Goal: Task Accomplishment & Management: Use online tool/utility

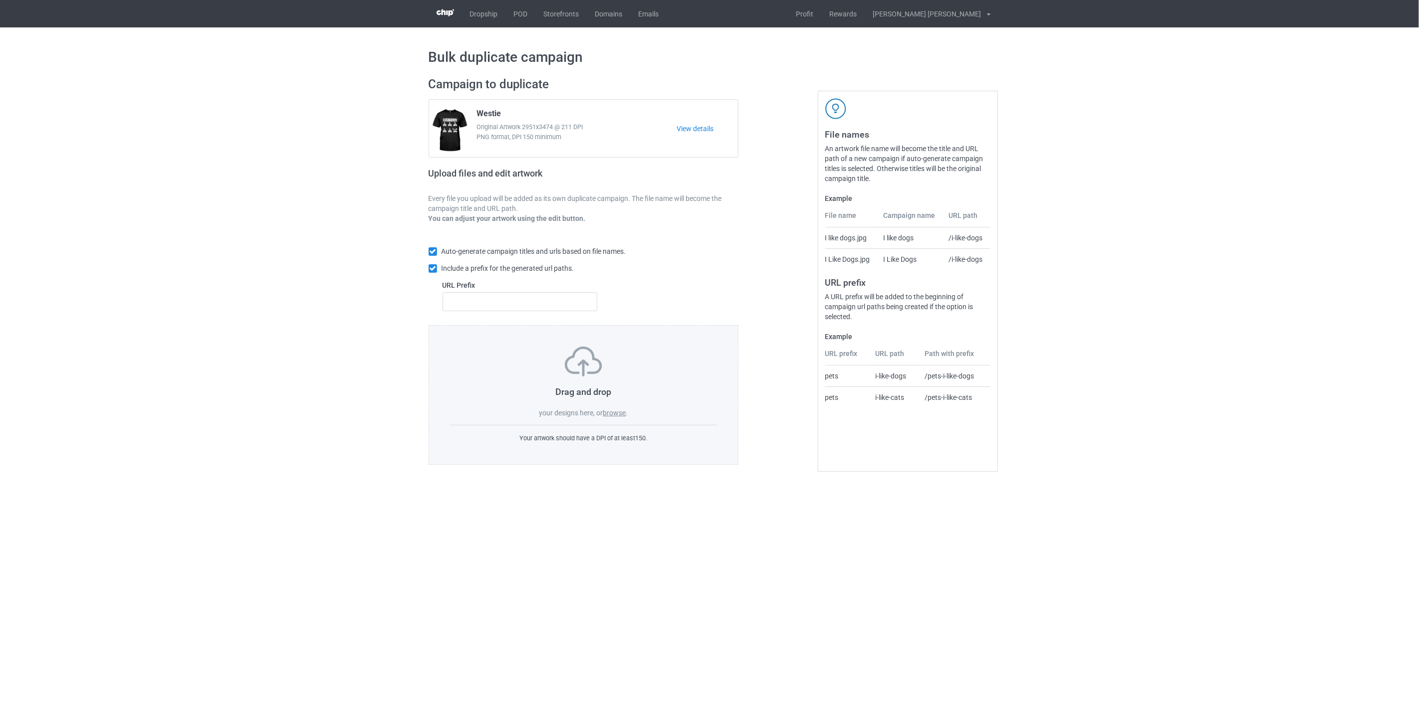
click at [619, 414] on label "browse" at bounding box center [614, 413] width 23 height 8
click at [0, 0] on input "browse" at bounding box center [0, 0] width 0 height 0
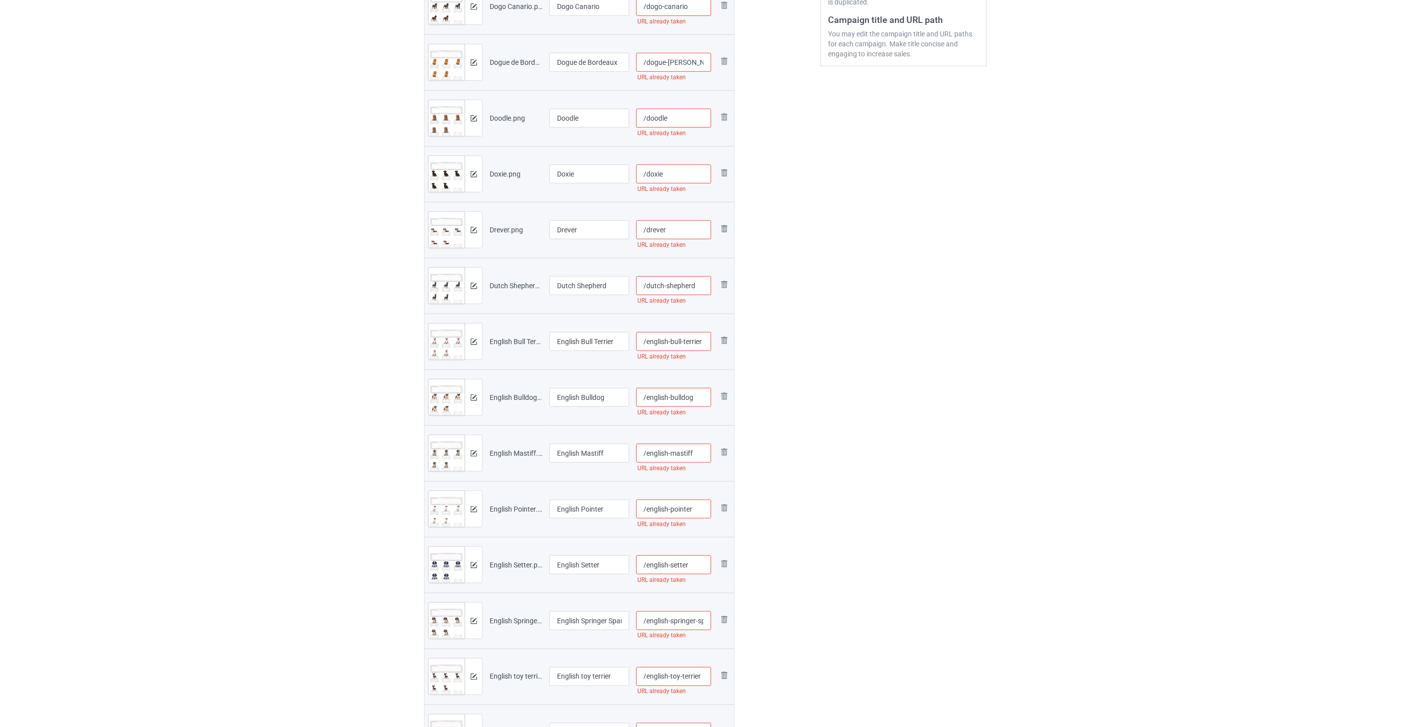
scroll to position [166, 0]
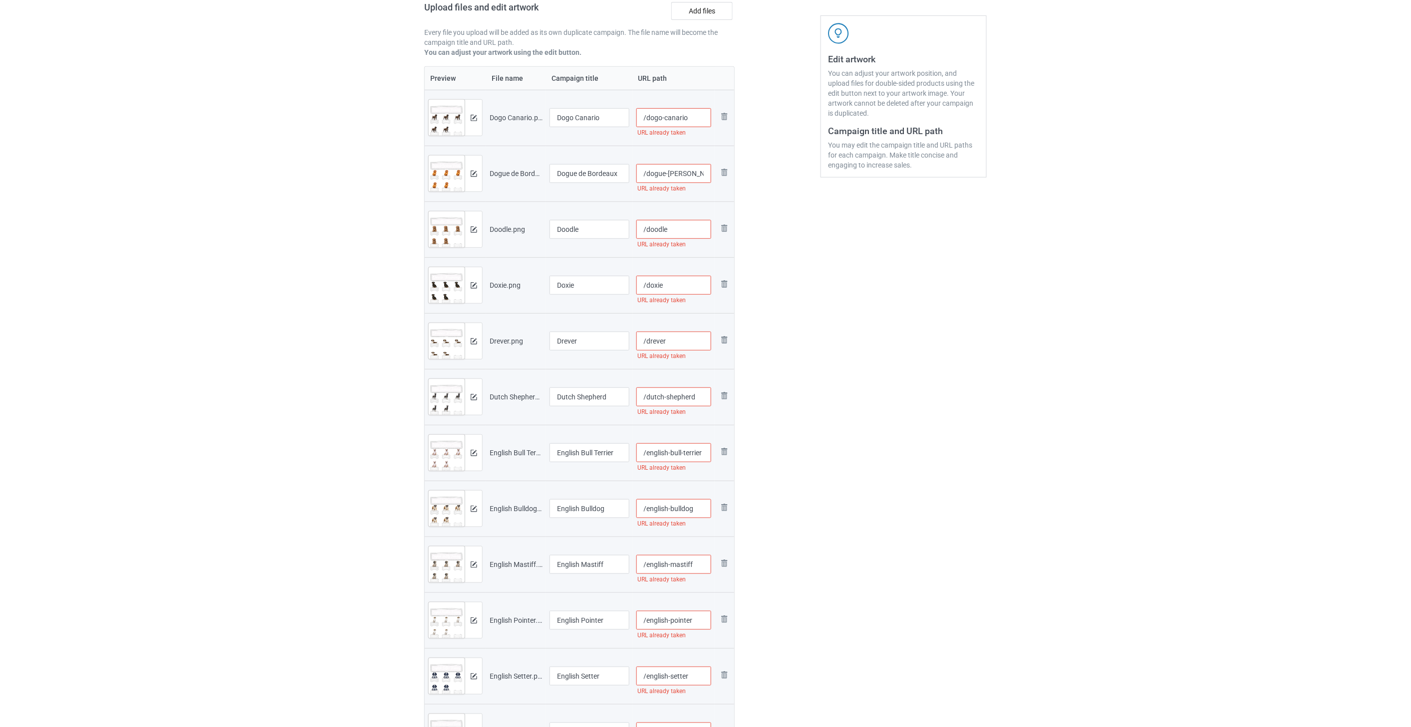
click at [692, 117] on input "/dogo-canario" at bounding box center [673, 117] width 75 height 19
drag, startPoint x: 705, startPoint y: 119, endPoint x: 686, endPoint y: 117, distance: 19.1
click at [686, 117] on input "/dogo-canario-tra2" at bounding box center [673, 117] width 75 height 19
type input "/dogo-canario-tra2"
click at [692, 174] on input "/dogue-[PERSON_NAME]" at bounding box center [673, 173] width 75 height 19
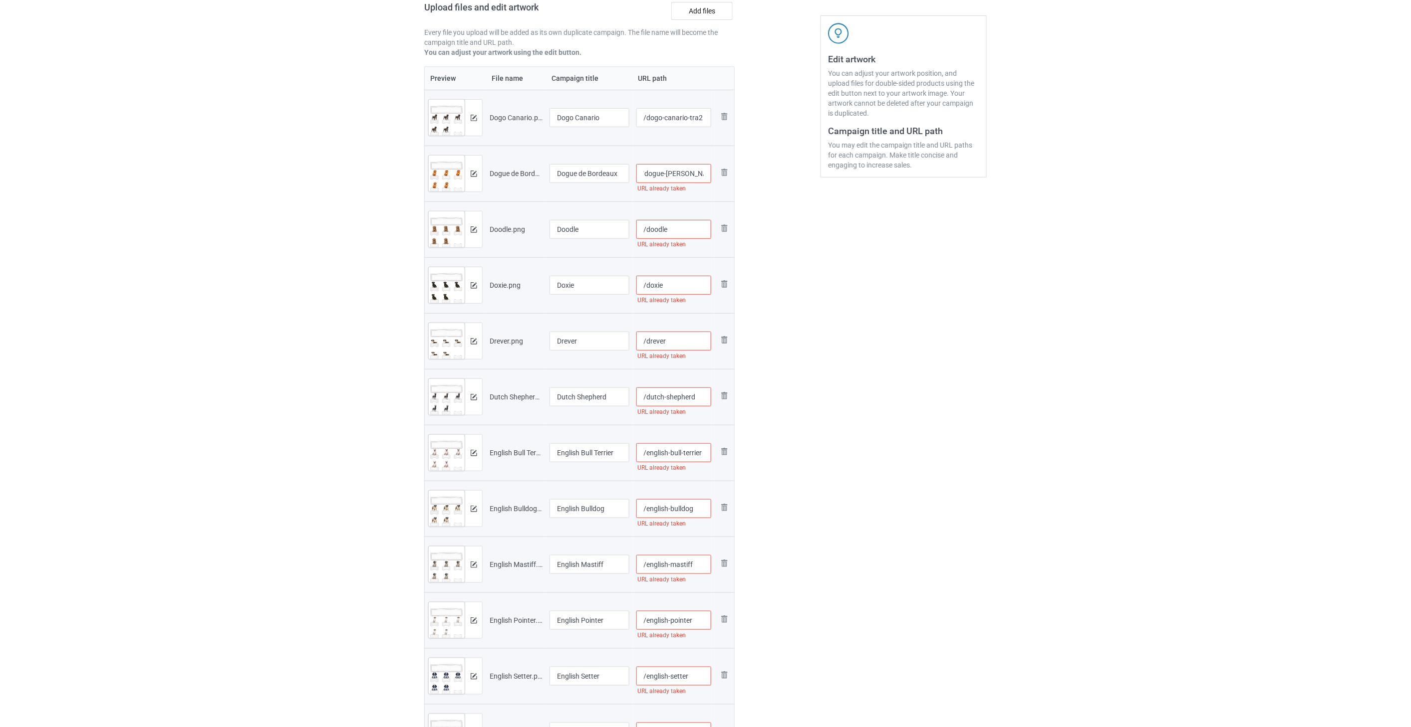
paste input "-tra2"
type input "/dogue-[PERSON_NAME]-tra2"
click at [691, 233] on input "/doodle" at bounding box center [673, 229] width 75 height 19
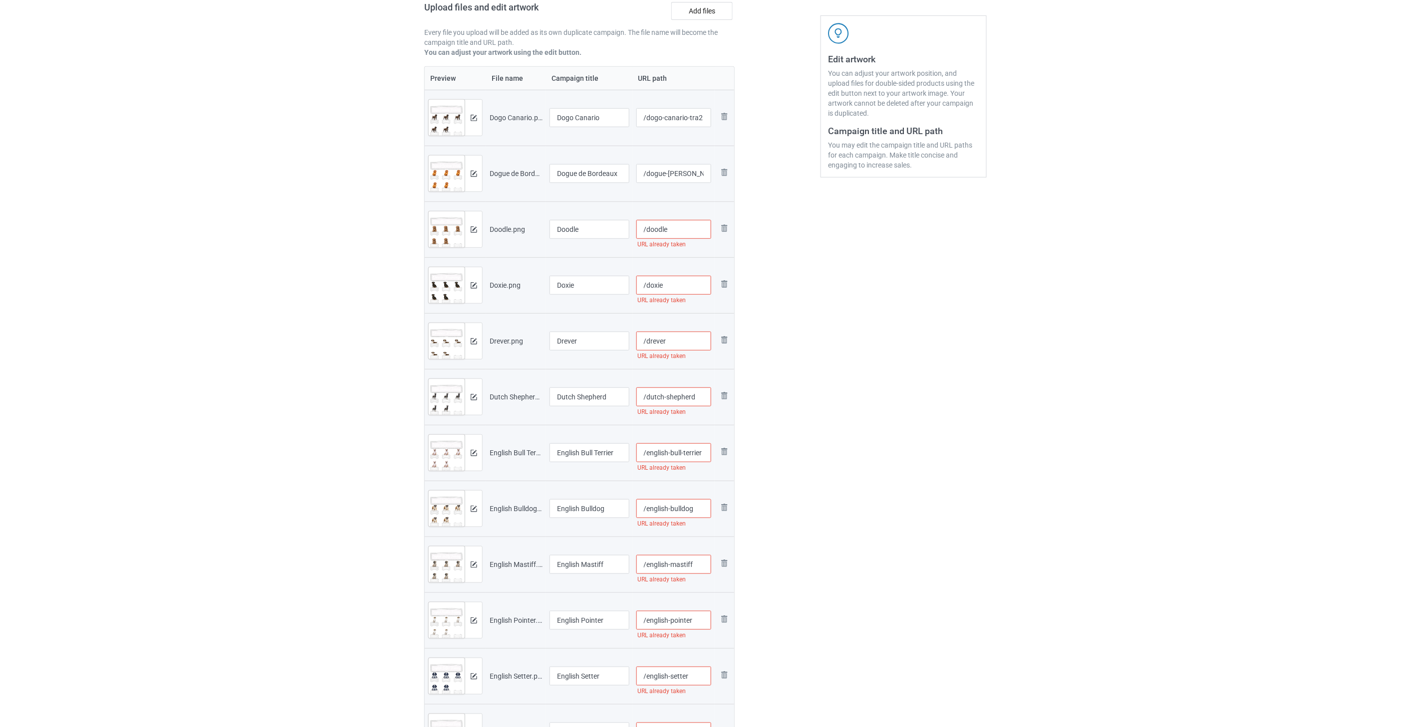
paste input "-tra2"
type input "/doodle-tra2"
click at [686, 290] on input "/doxie" at bounding box center [673, 285] width 75 height 19
paste input "-tra2"
type input "/doxie-tra2"
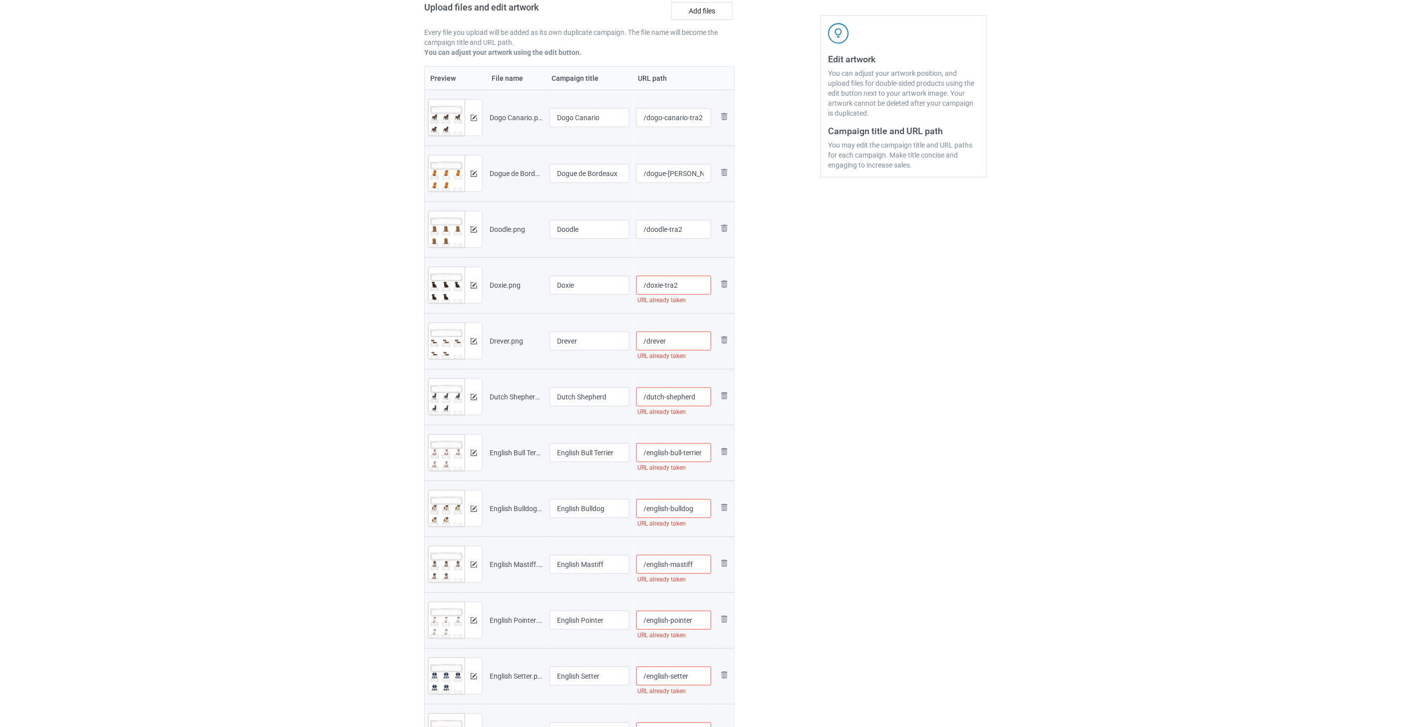
click at [684, 341] on input "/drever" at bounding box center [673, 341] width 75 height 19
paste input "-tra2"
type input "/drever-tra2"
click at [699, 397] on input "/dutch-shepherd" at bounding box center [673, 397] width 75 height 19
paste input "-tra2"
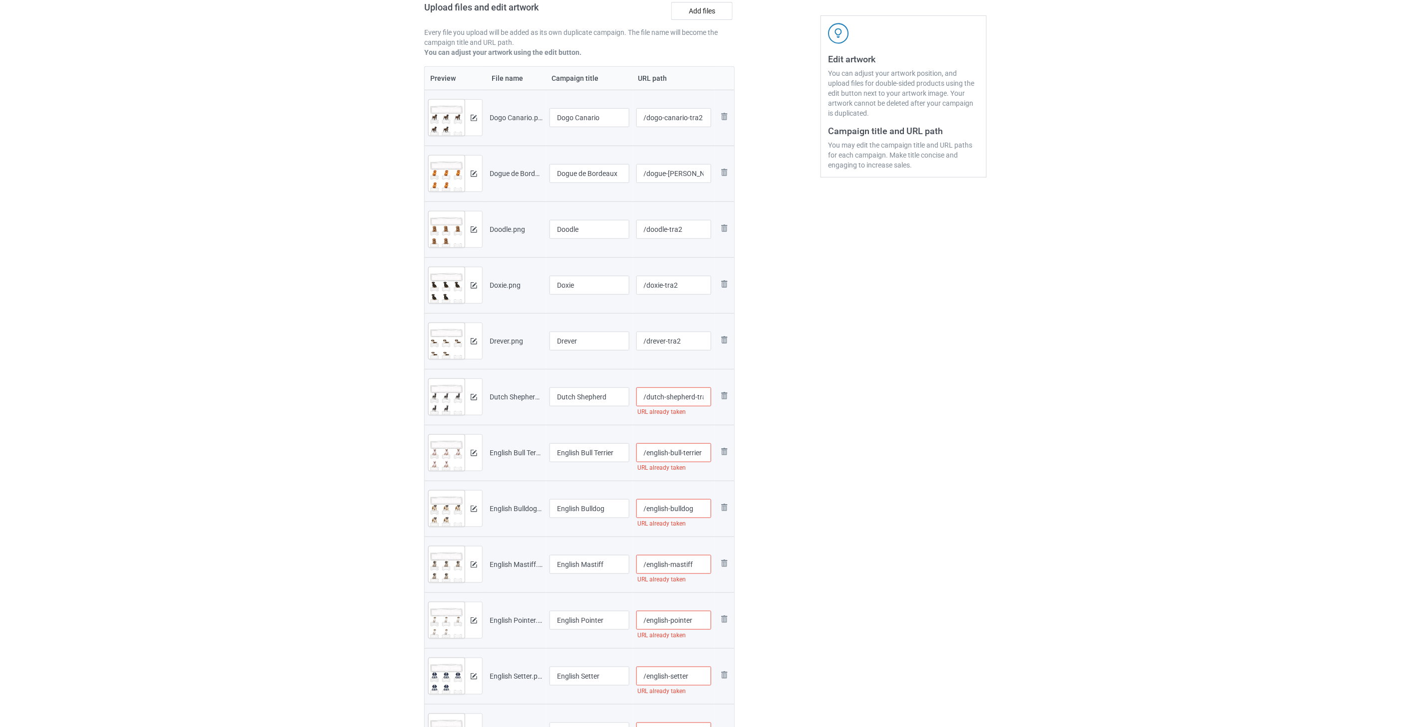
scroll to position [0, 5]
type input "/dutch-shepherd-tra2"
click at [683, 453] on input "/english-bull-terrier" at bounding box center [673, 453] width 75 height 19
paste input "-tra2"
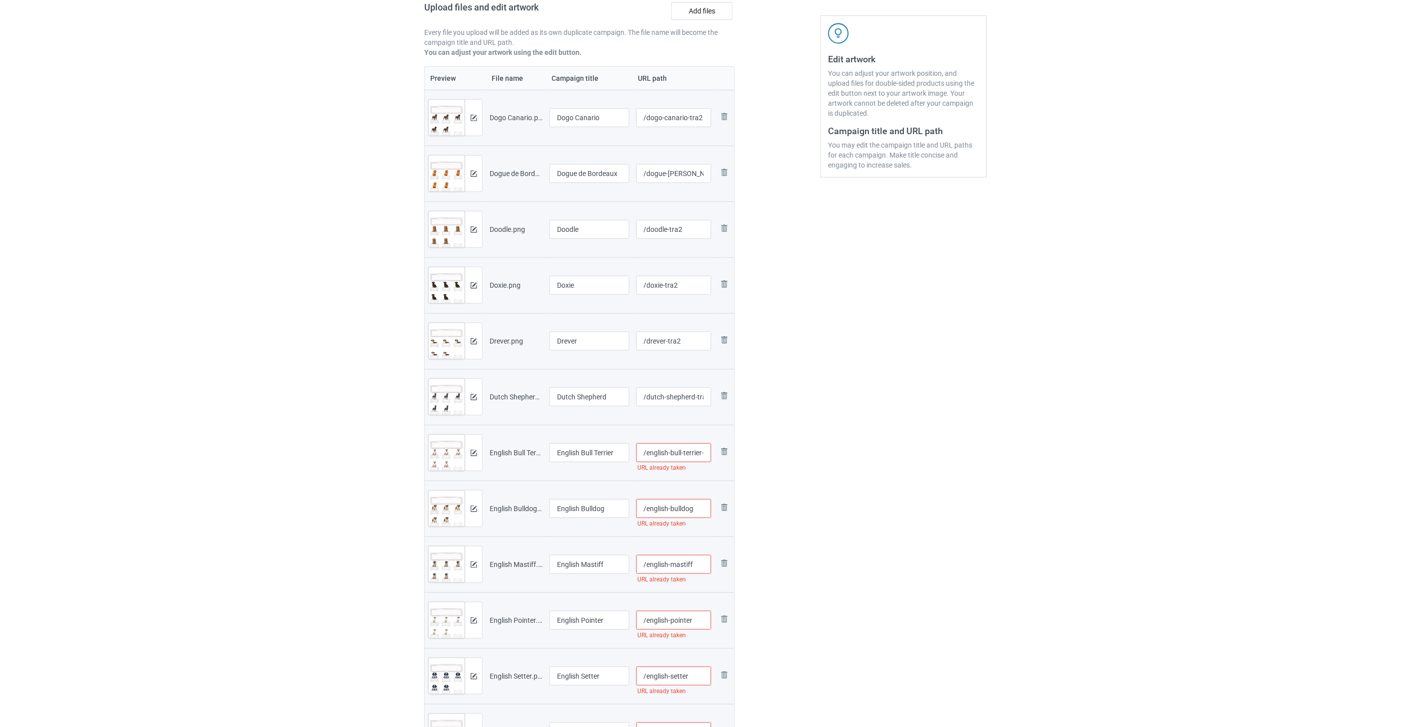
scroll to position [0, 12]
type input "/english-bull-terrier-tra2"
click at [699, 506] on input "/english-bulldog" at bounding box center [673, 508] width 75 height 19
paste input "-tra2"
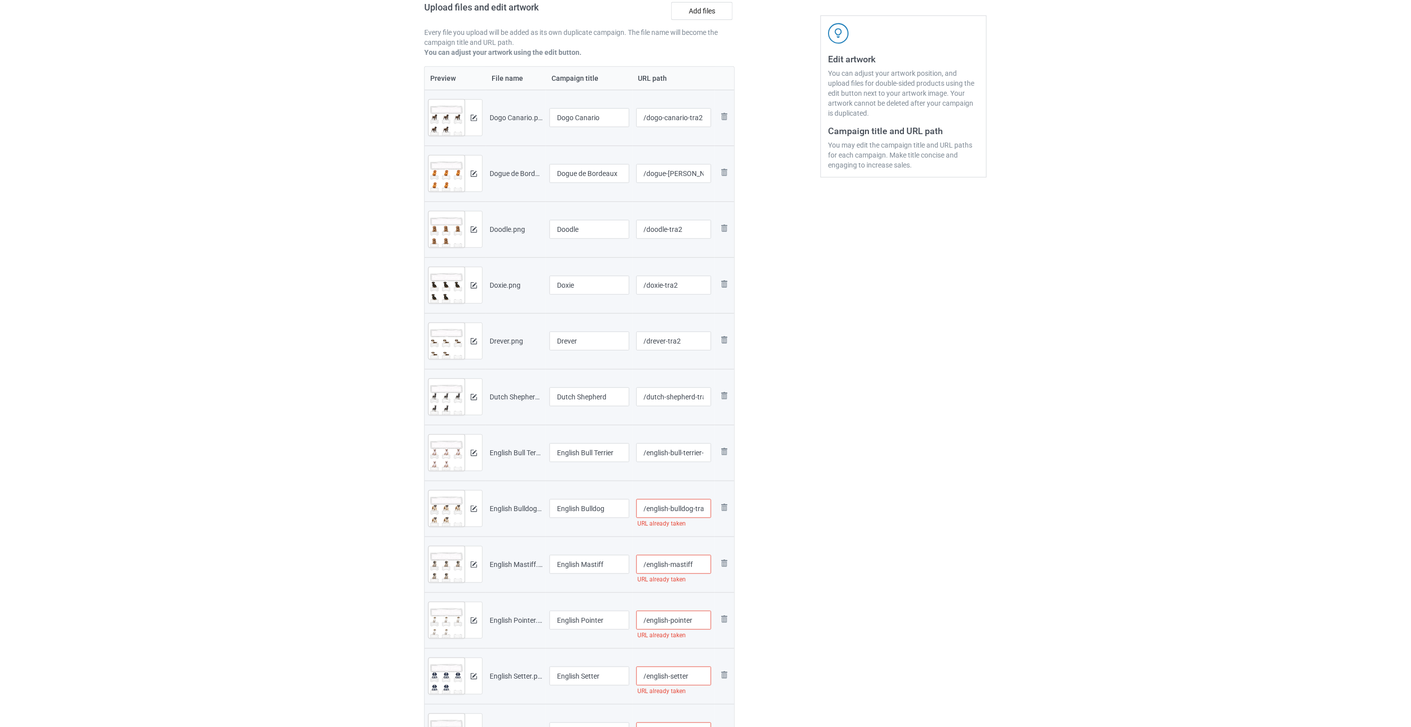
scroll to position [0, 3]
type input "/english-bulldog-tra2"
click at [696, 566] on input "/english-mastiff" at bounding box center [673, 564] width 75 height 19
paste input "-tra2"
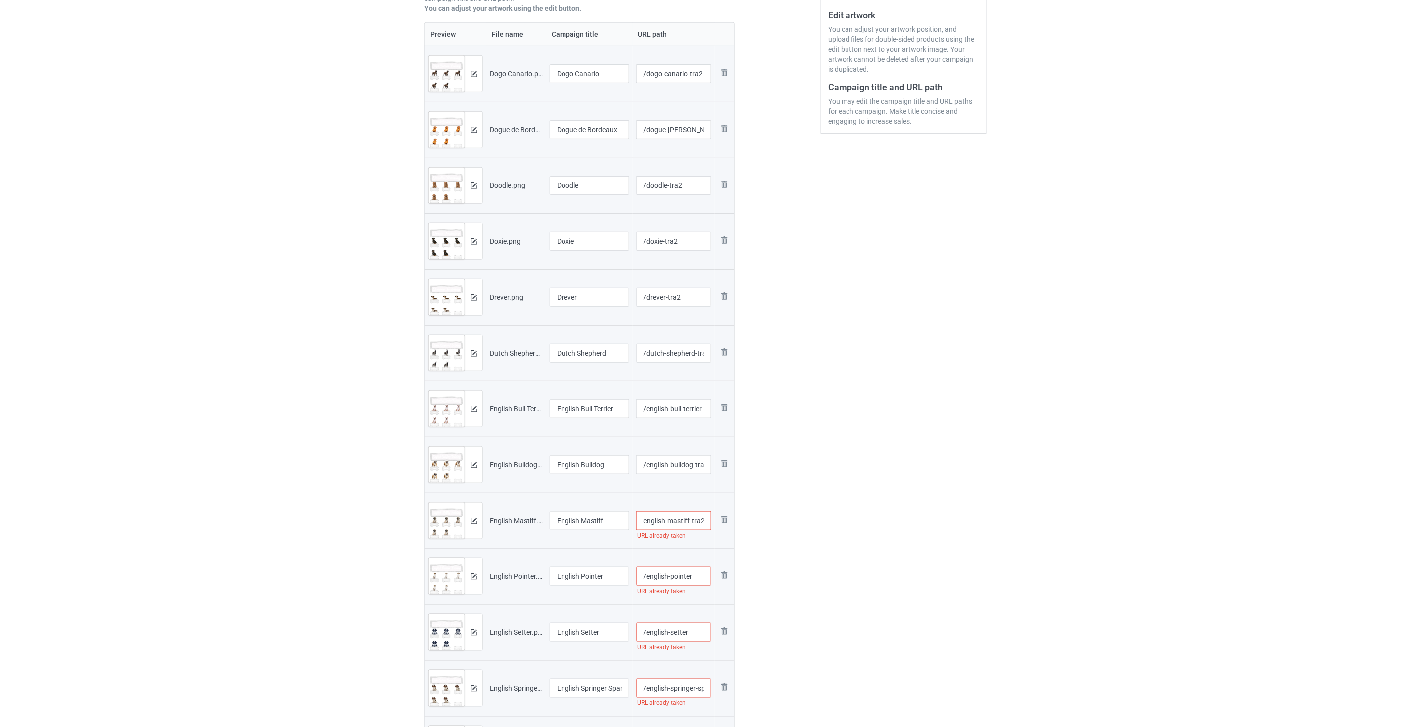
scroll to position [332, 0]
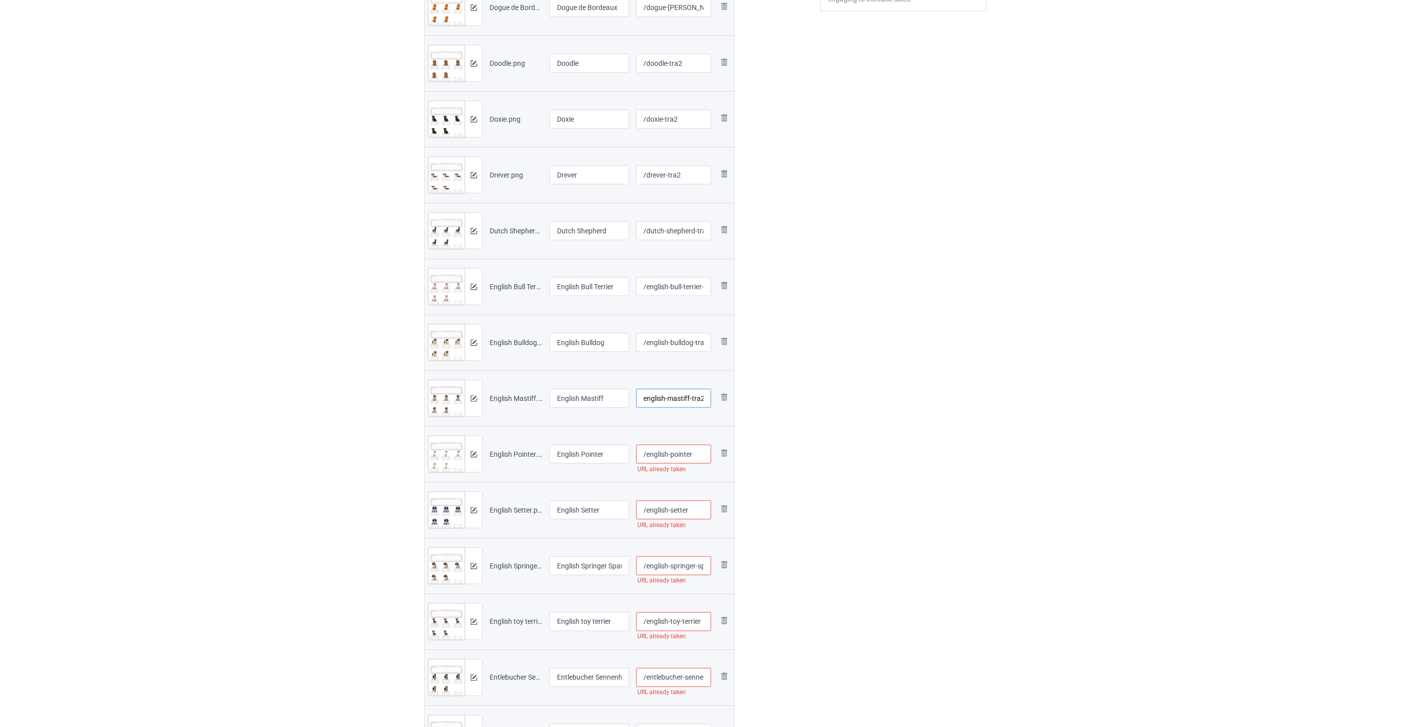
type input "/english-mastiff-tra2"
click at [701, 452] on input "/english-pointer" at bounding box center [673, 454] width 75 height 19
paste input "-tra2"
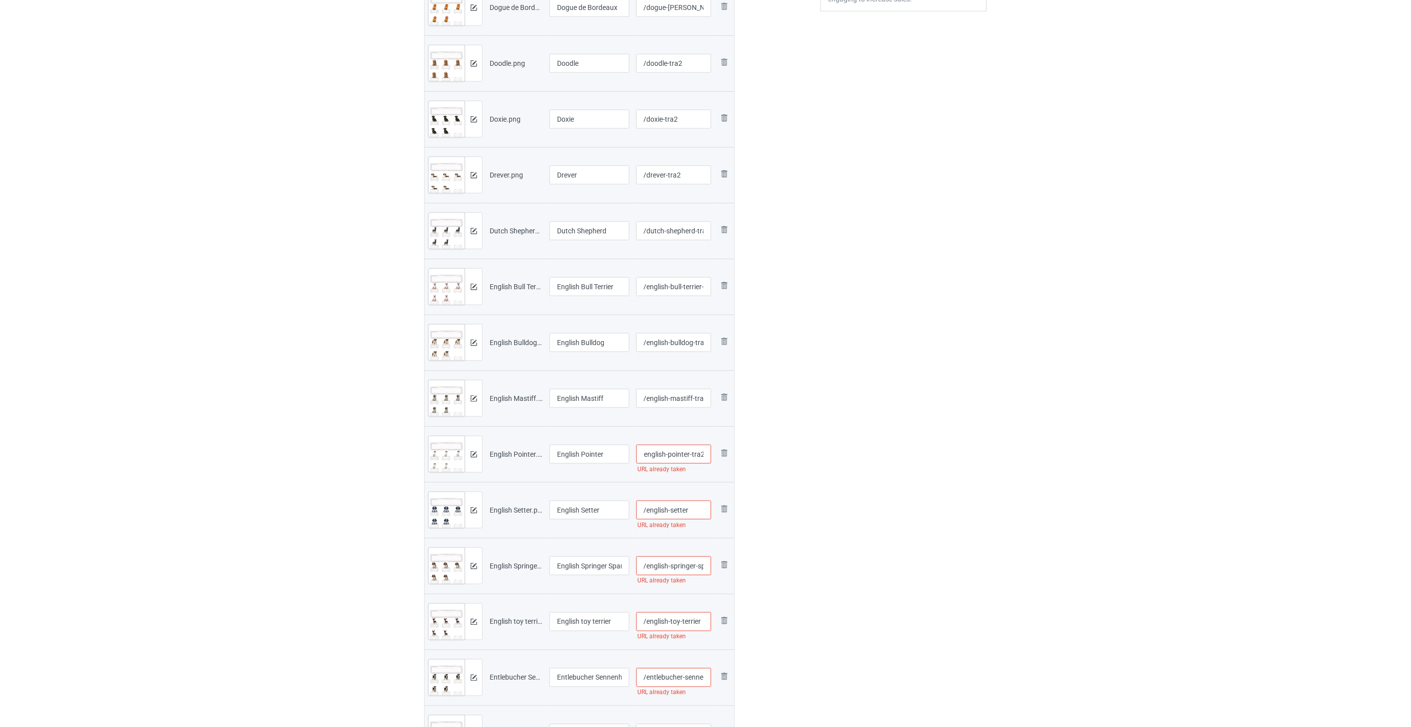
type input "/english-pointer-tra2"
click at [695, 510] on input "/english-setter" at bounding box center [673, 510] width 75 height 19
paste input "-tra2"
type input "/english-setter-tra2"
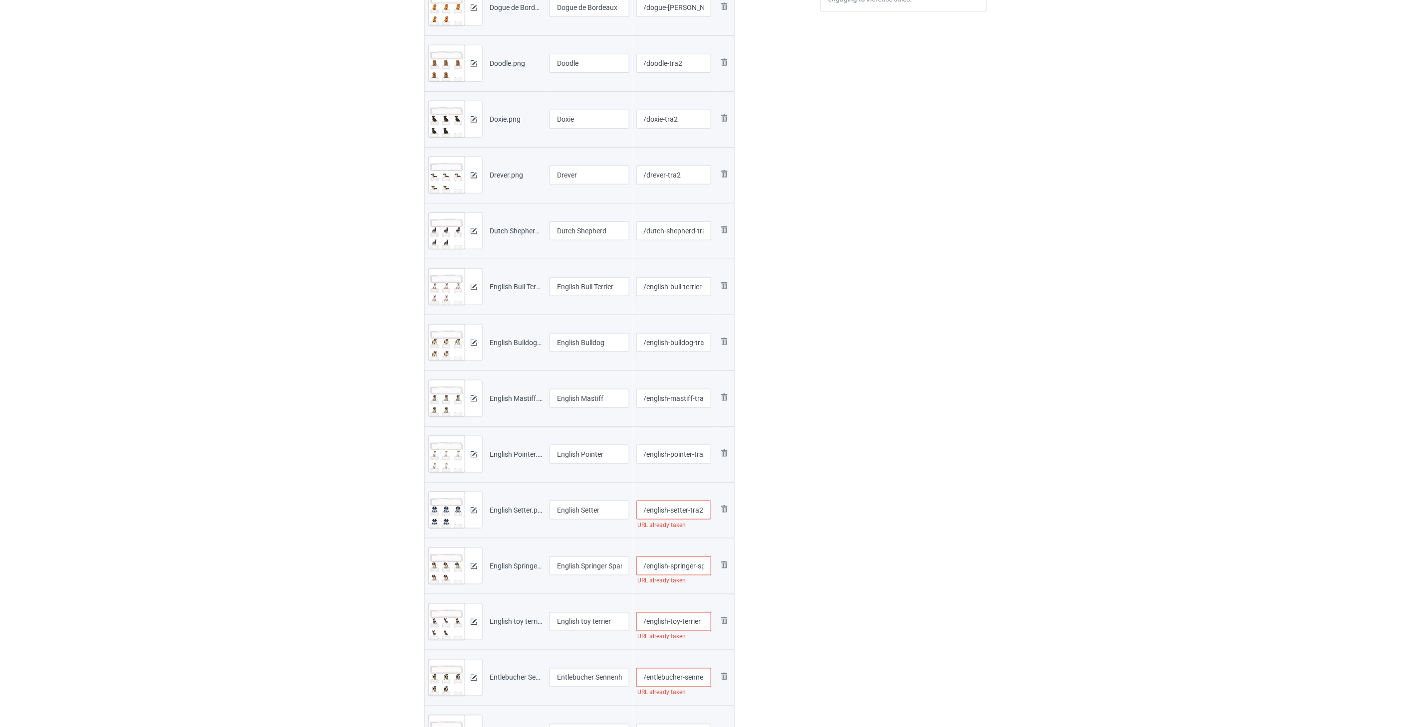
click at [666, 571] on input "/english-springer-spaniel" at bounding box center [673, 566] width 75 height 19
paste input "-tra2"
type input "/english-springer-spaniel-tra2"
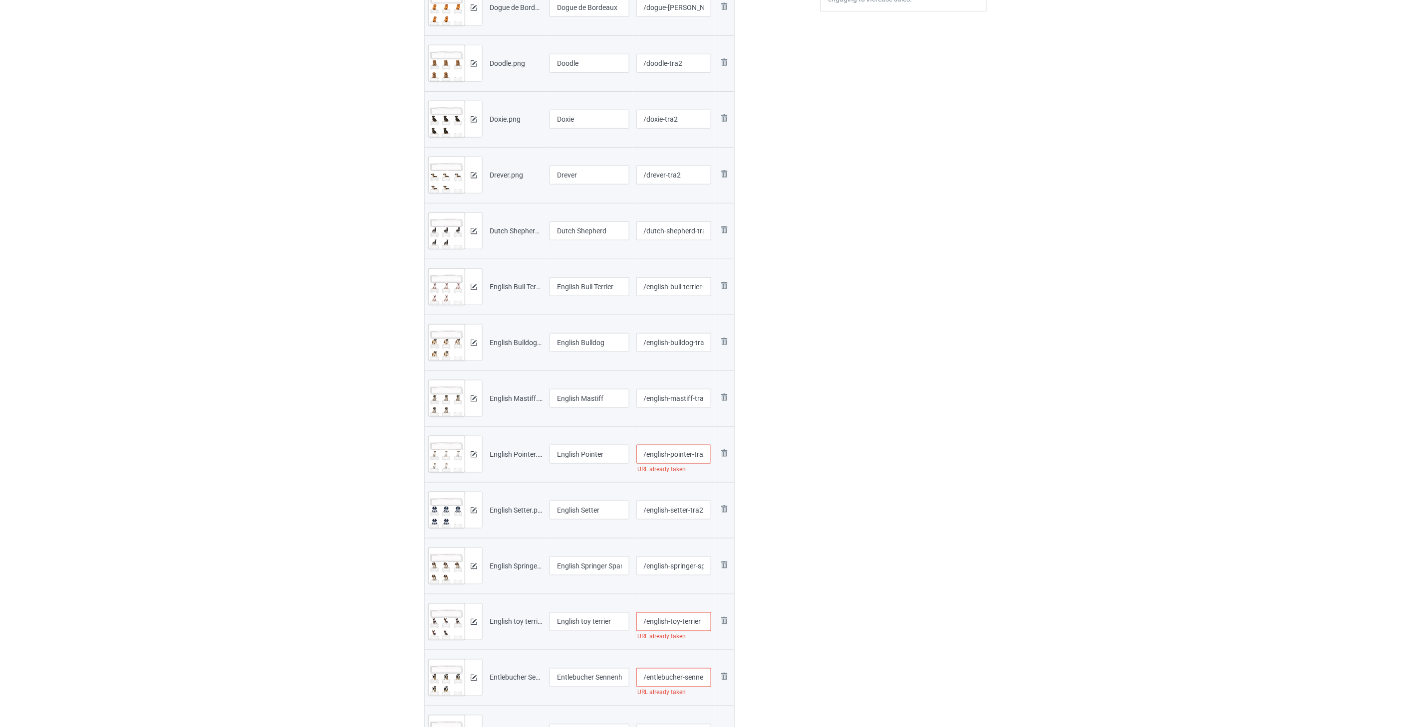
click at [686, 454] on input "/english-pointer-tra2" at bounding box center [673, 454] width 75 height 19
type input "/english-pointer-tra2"
click at [680, 565] on input "/english-springer-spaniel-tra2" at bounding box center [673, 566] width 75 height 19
click at [675, 398] on input "/english-toy-terrier" at bounding box center [673, 400] width 75 height 19
paste input "-tra2"
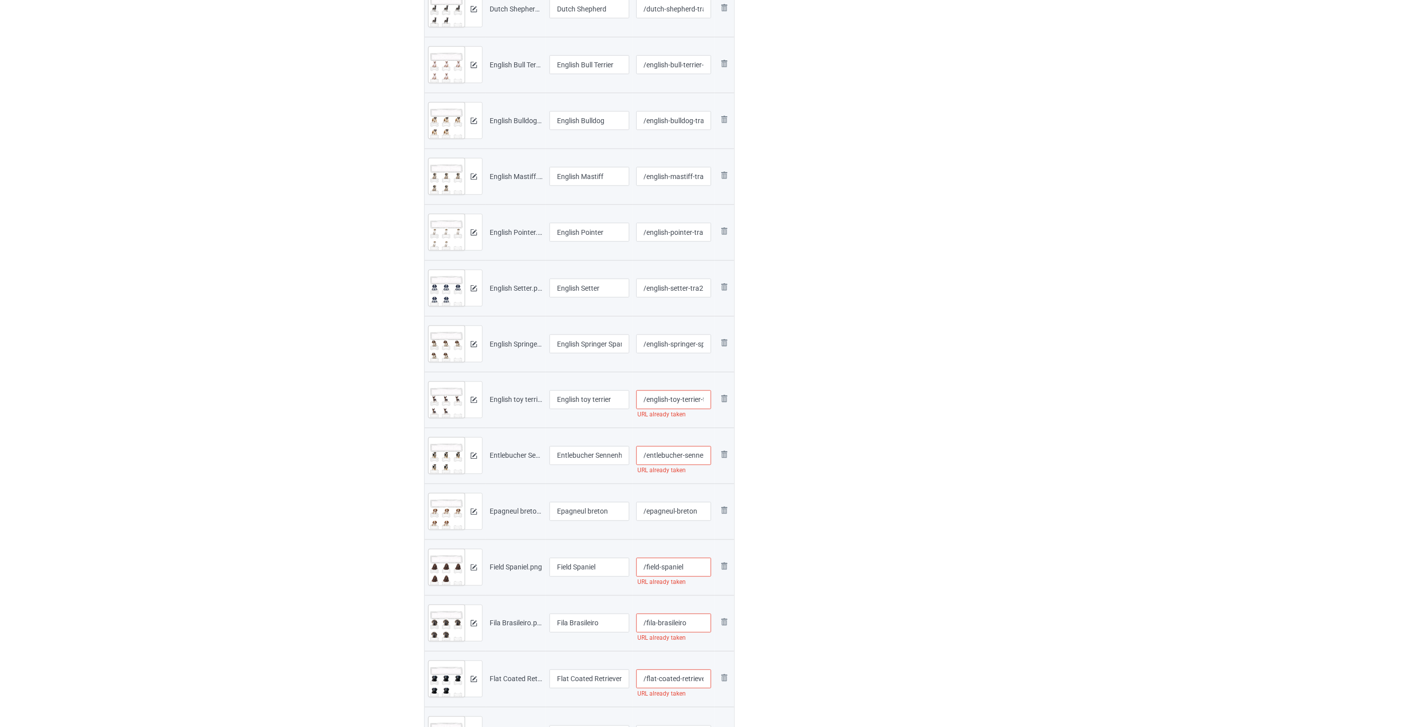
scroll to position [0, 10]
type input "/english-toy-terrier-tra2"
click at [683, 457] on input "/entlebucher-sennenhunde" at bounding box center [673, 456] width 75 height 19
paste input "-tra2"
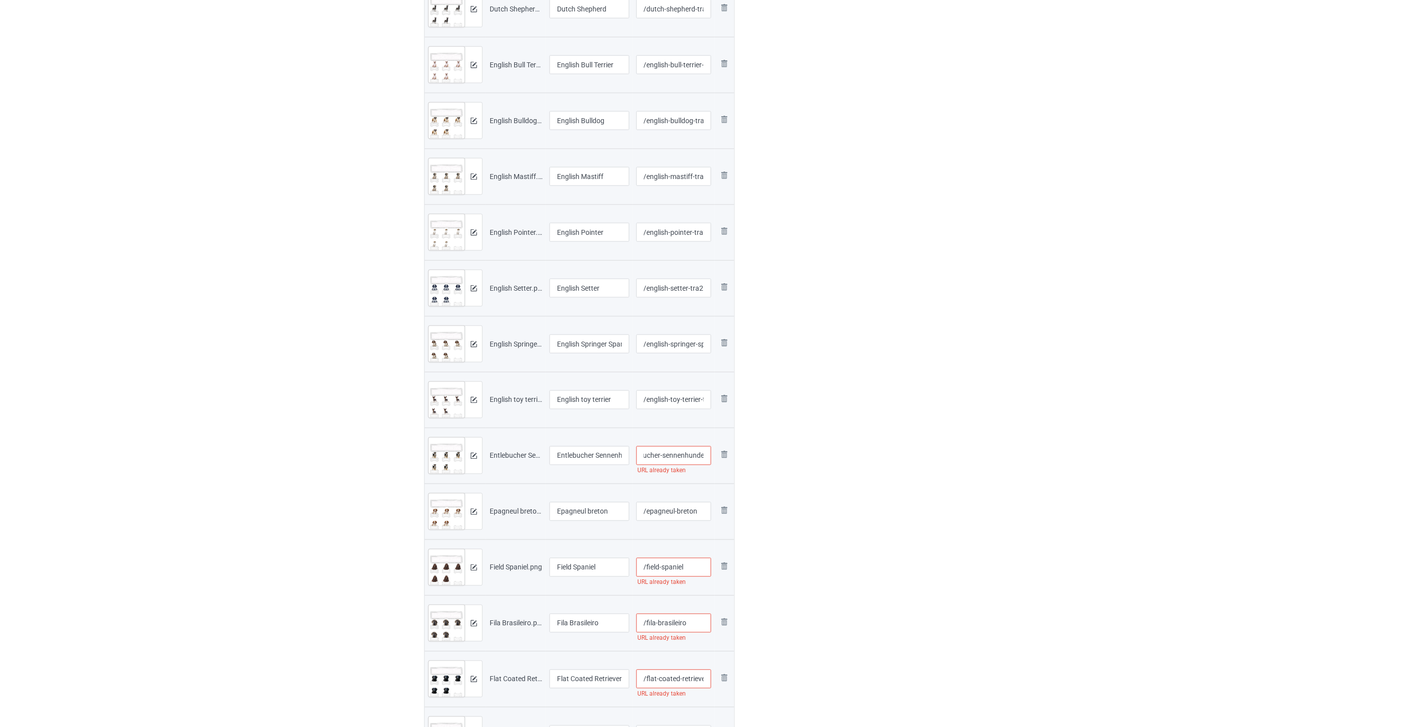
scroll to position [0, 37]
type input "/entlebucher-sennenhunde-tra2"
click at [705, 517] on input "/epagneul-breton" at bounding box center [673, 511] width 75 height 19
paste input "-tra2"
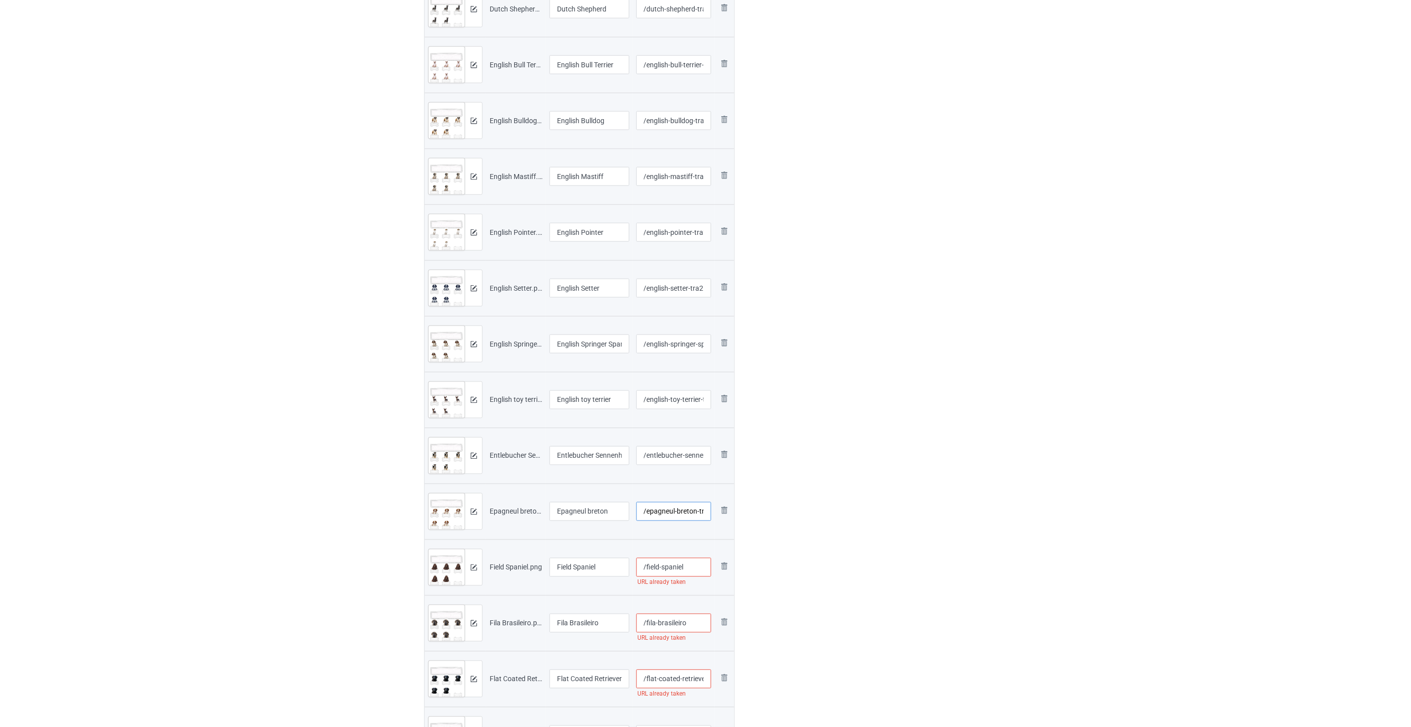
scroll to position [0, 7]
type input "/epagneul-breton-tra2"
click at [696, 572] on input "/field-spaniel" at bounding box center [673, 567] width 75 height 19
paste input "-tra2"
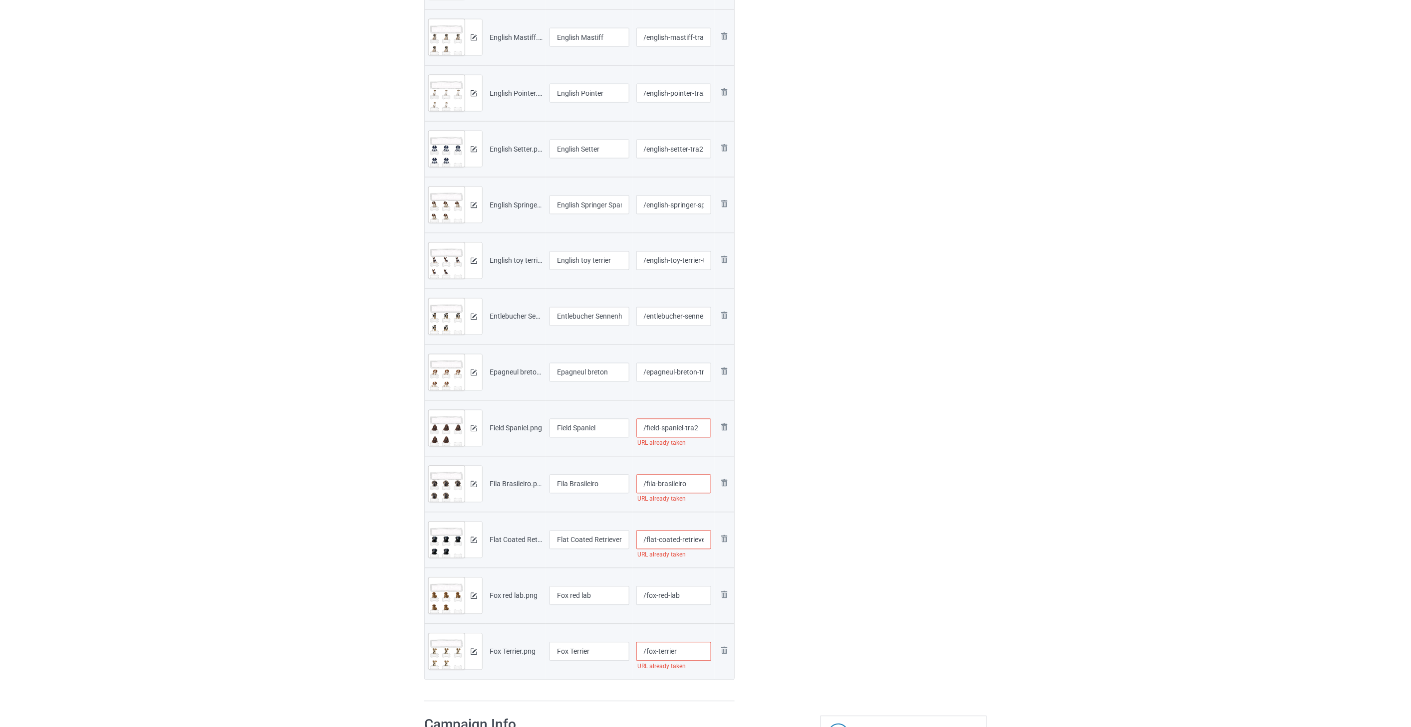
scroll to position [776, 0]
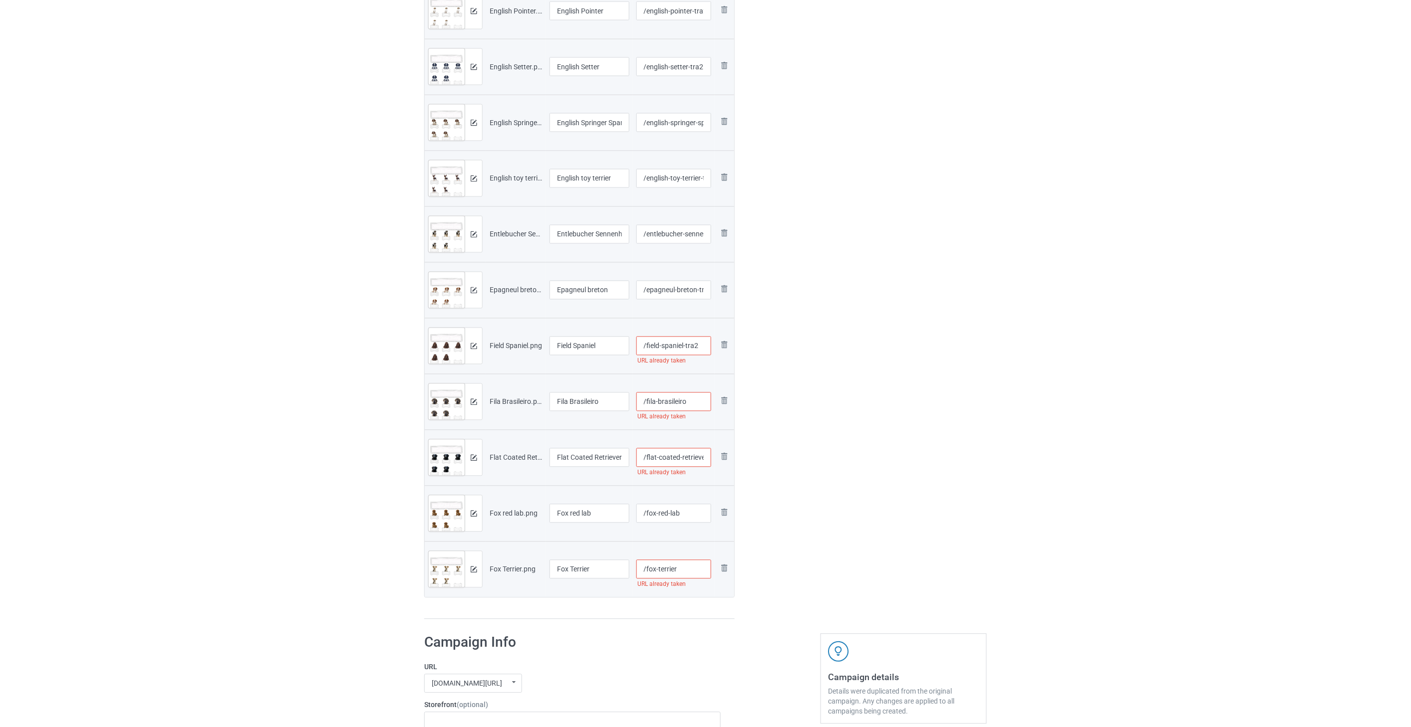
type input "/field-spaniel-tra2"
click at [700, 398] on input "/fila-brasileiro" at bounding box center [673, 402] width 75 height 19
paste input "-tra2"
type input "/fila-brasileiro-tra2"
click at [694, 458] on input "/flat-coated-retriever" at bounding box center [673, 458] width 75 height 19
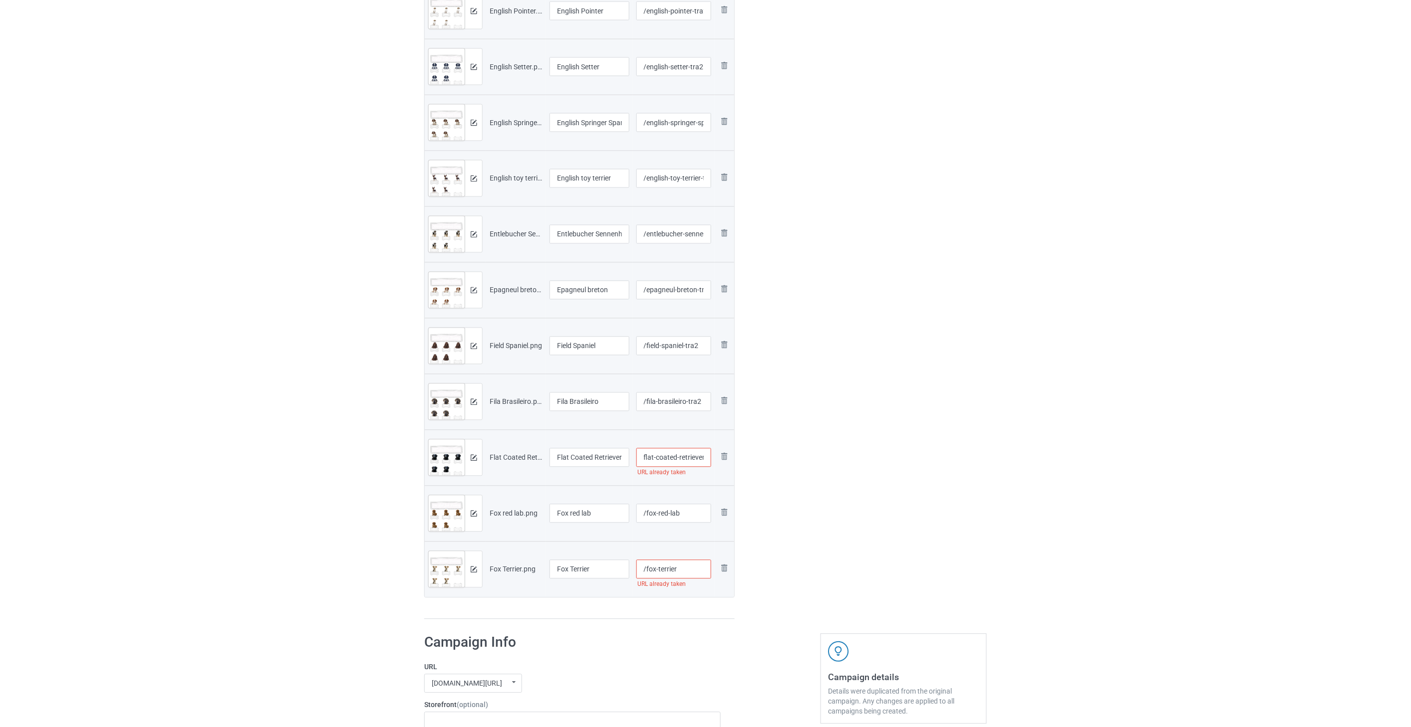
paste input "-tra2"
type input "/flat-coated-retriever-tra2"
click at [687, 511] on input "/fox-red-lab" at bounding box center [673, 513] width 75 height 19
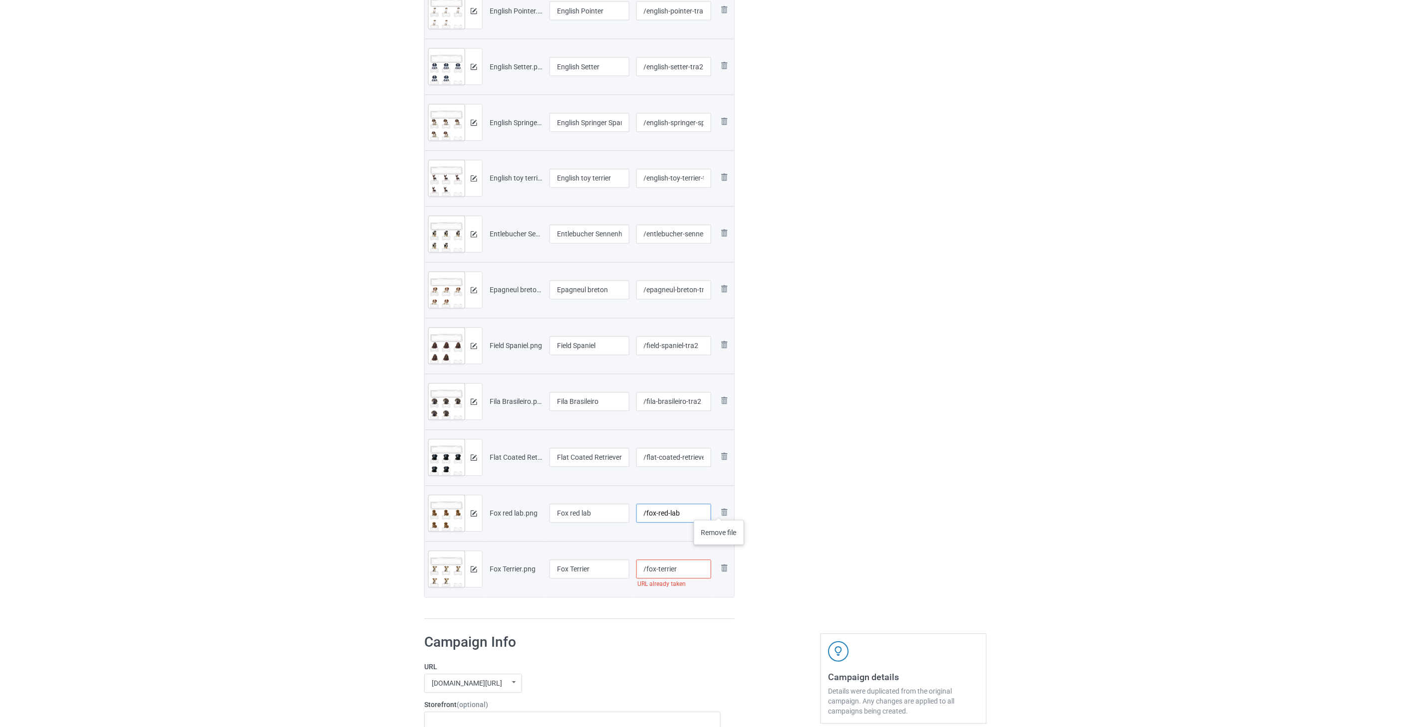
paste input "-tra2"
type input "/fox-red-lab-tra2"
click at [700, 569] on input "/fox-terrier" at bounding box center [673, 569] width 75 height 19
paste input "-tra2"
type input "/fox-terrier-tra2"
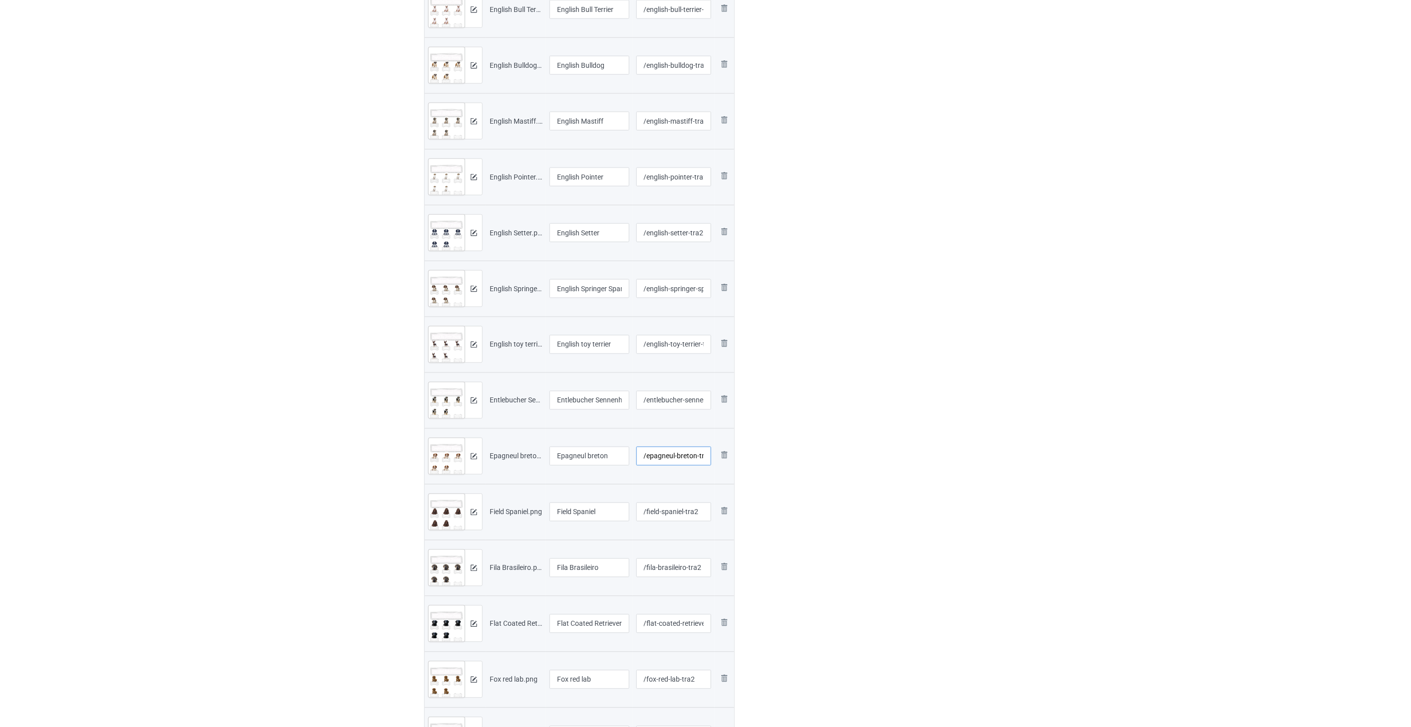
click at [686, 457] on input "/epagneul-breton-tra2" at bounding box center [673, 456] width 75 height 19
click at [687, 401] on input "/entlebucher-sennenhunde-tra2" at bounding box center [673, 400] width 75 height 19
click at [681, 347] on input "/english-toy-terrier-tra2" at bounding box center [673, 344] width 75 height 19
click at [674, 287] on input "/english-springer-spaniel-tra2" at bounding box center [673, 288] width 75 height 19
click at [901, 353] on div "Edit artwork You can adjust your artwork position, and upload files for double-…" at bounding box center [903, 126] width 180 height 1333
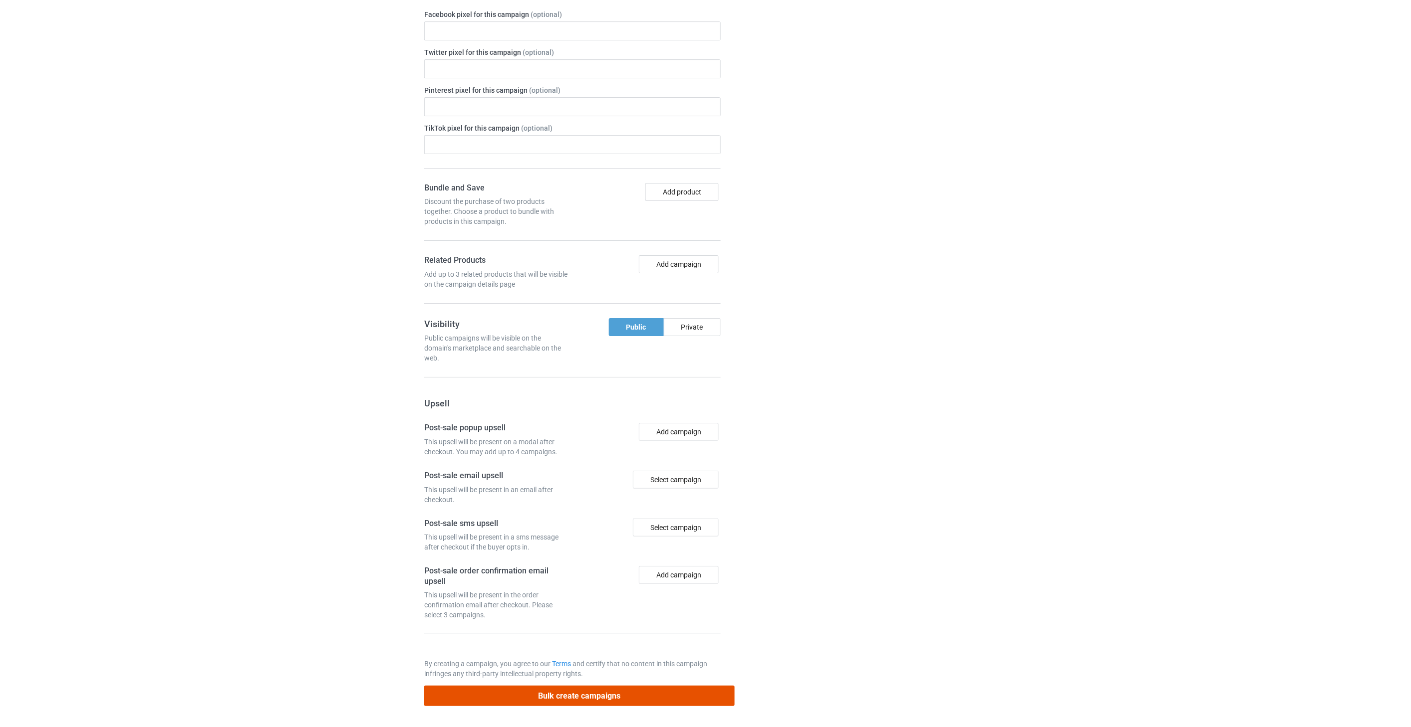
click at [616, 699] on button "Bulk create campaigns" at bounding box center [579, 696] width 310 height 20
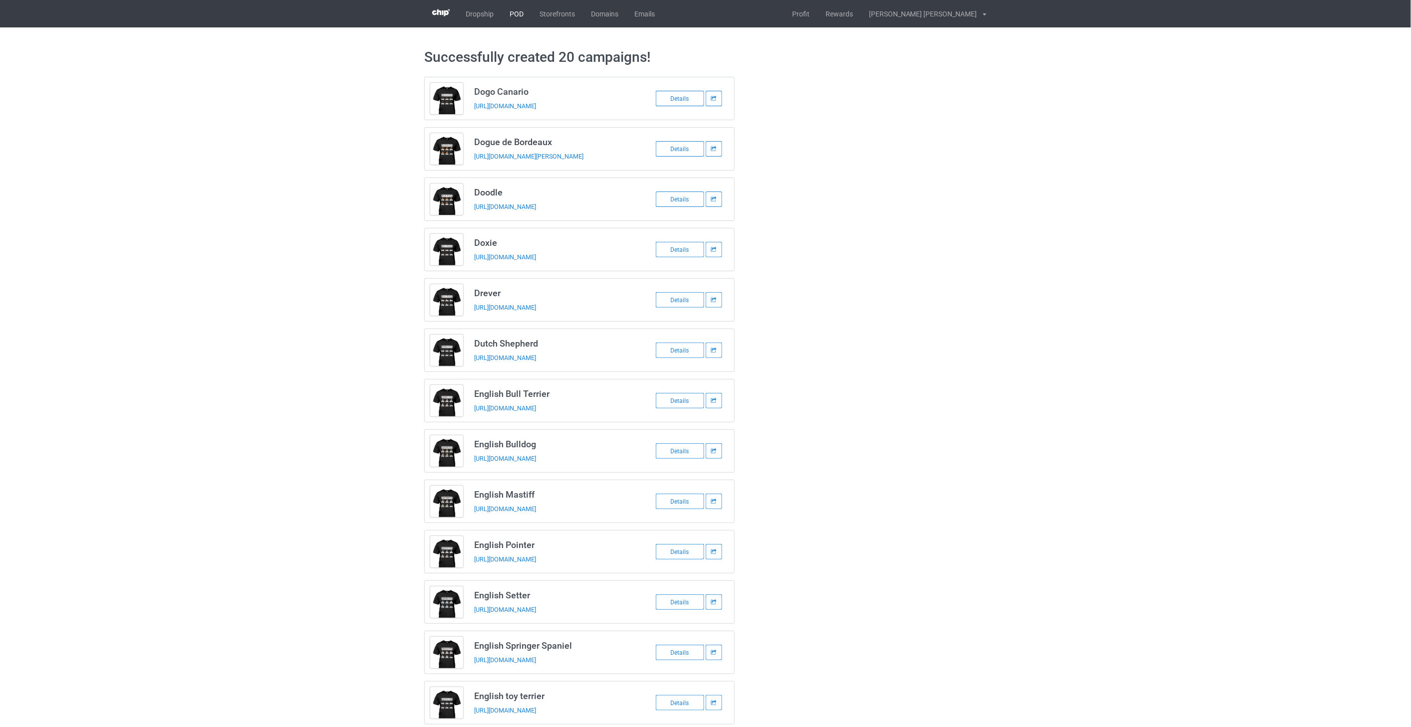
click at [517, 15] on link "POD" at bounding box center [516, 13] width 30 height 27
